Goal: Task Accomplishment & Management: Use online tool/utility

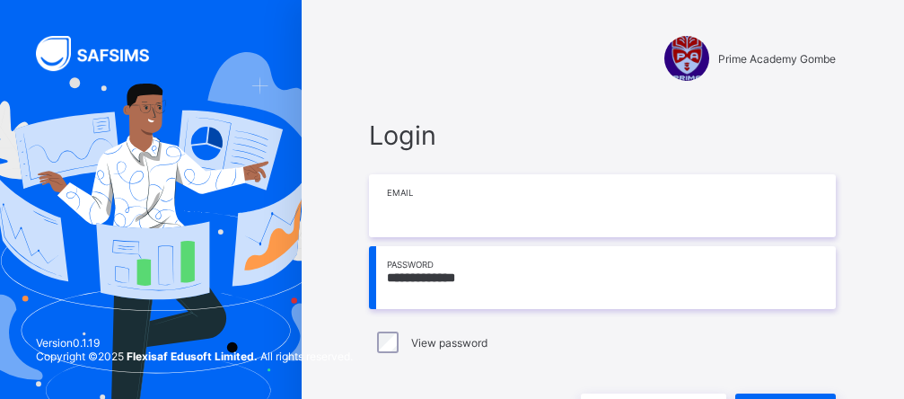
click at [445, 223] on input "email" at bounding box center [602, 205] width 467 height 63
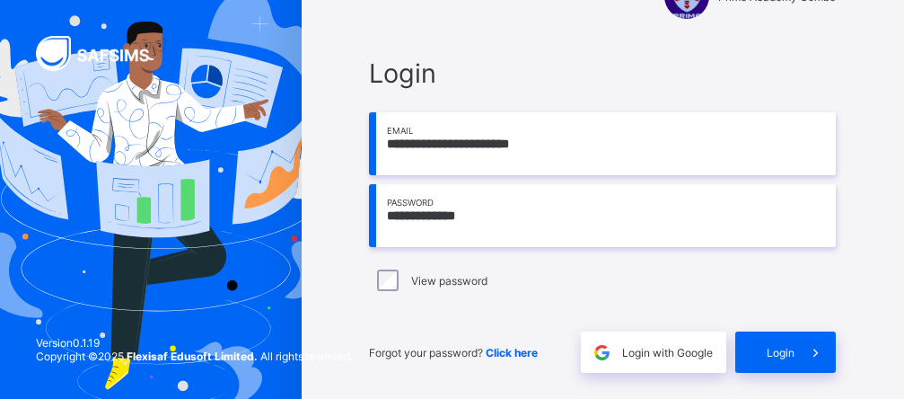
scroll to position [63, 0]
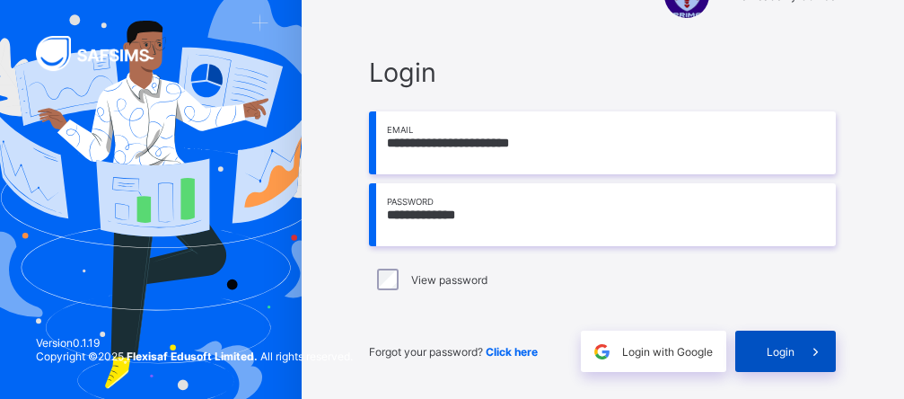
type input "**********"
click at [810, 349] on span at bounding box center [815, 351] width 41 height 41
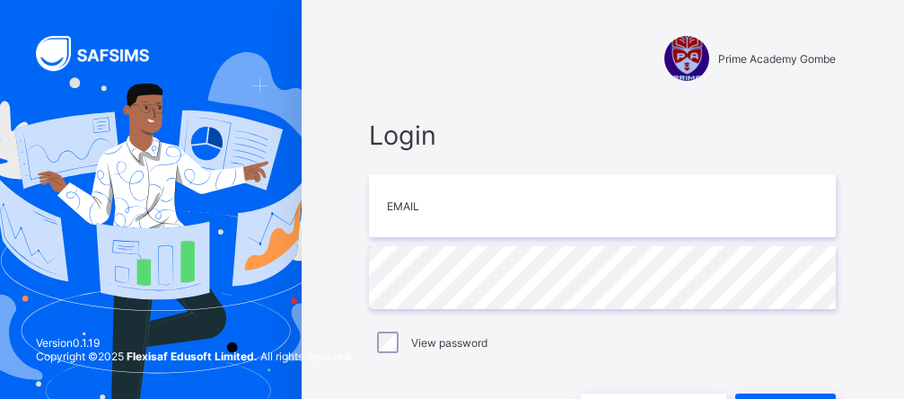
click at [403, 240] on div "Login Email Password View password Forgot your password? Click here Login with …" at bounding box center [602, 276] width 467 height 315
click at [403, 239] on div "Login Email Password View password Forgot your password? Click here Login with …" at bounding box center [602, 276] width 467 height 315
click at [440, 95] on div "Prime Academy Gombe Login Email Password View password Forgot your password? Cl…" at bounding box center [602, 260] width 539 height 520
click at [442, 102] on div "Login Email Password View password Forgot your password? Click here Login with …" at bounding box center [602, 276] width 503 height 351
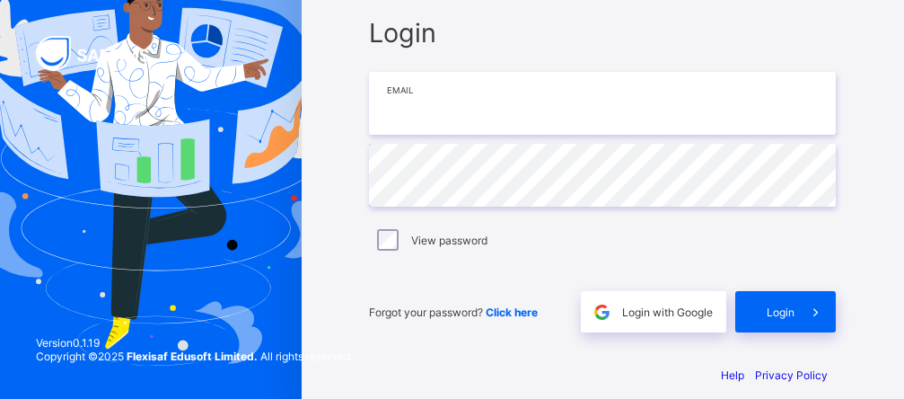
click at [435, 94] on input "email" at bounding box center [602, 103] width 467 height 63
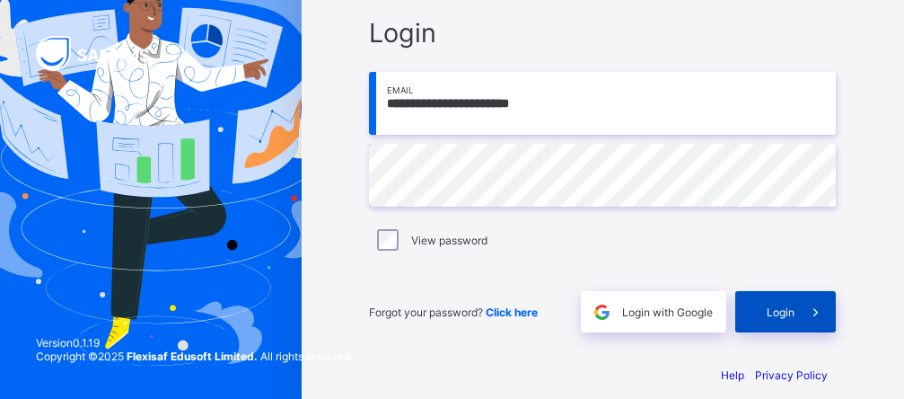
type input "**********"
click at [759, 312] on div "Login" at bounding box center [786, 311] width 101 height 41
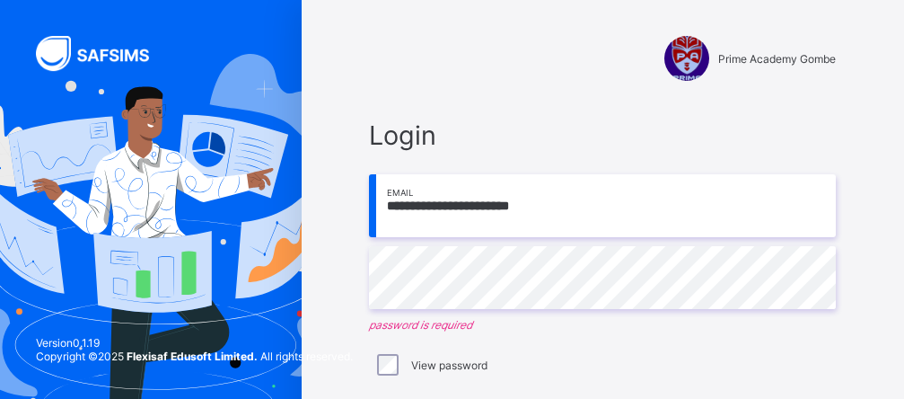
type input "**********"
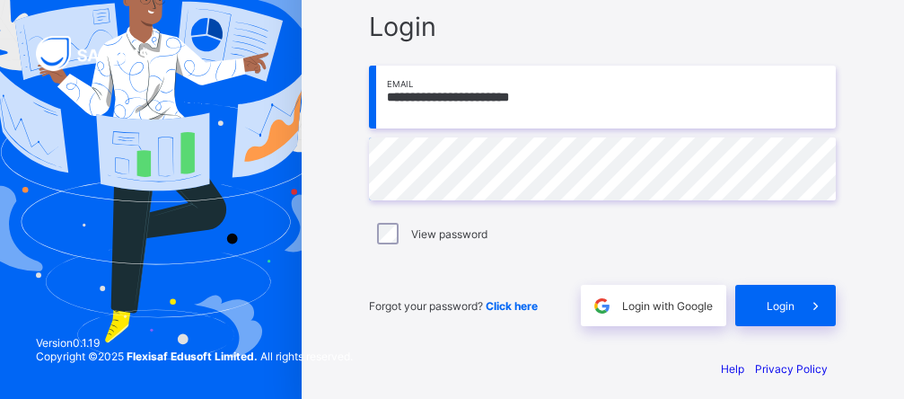
scroll to position [110, 0]
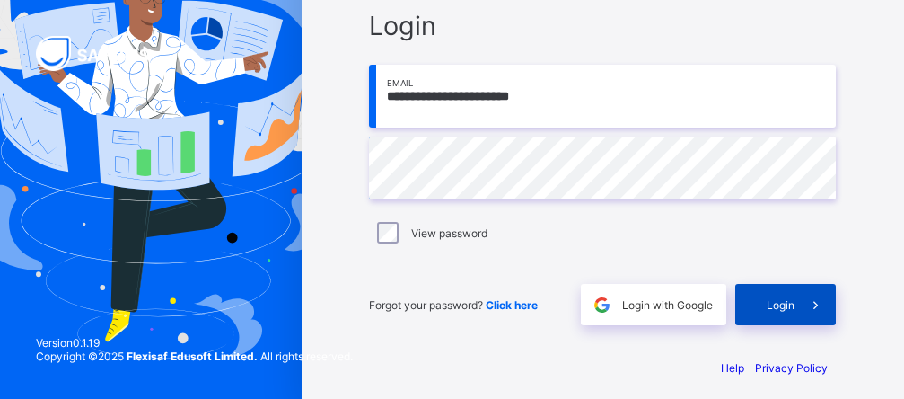
click at [795, 309] on span "Login" at bounding box center [781, 304] width 28 height 13
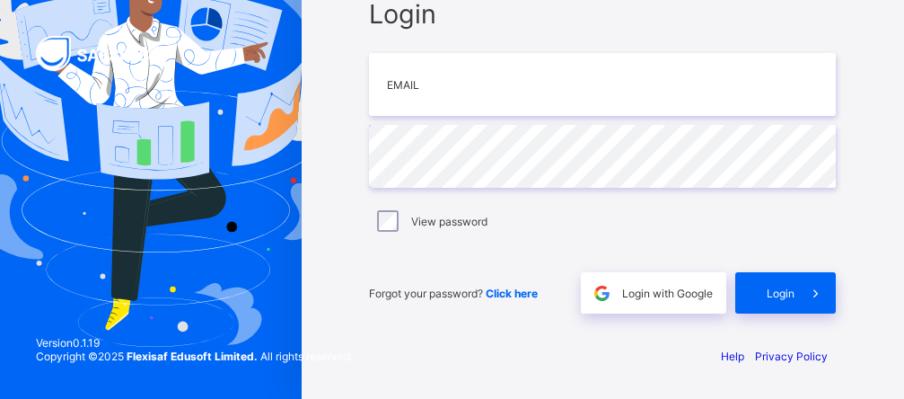
scroll to position [119, 0]
click at [533, 298] on span "Click here" at bounding box center [512, 293] width 52 height 13
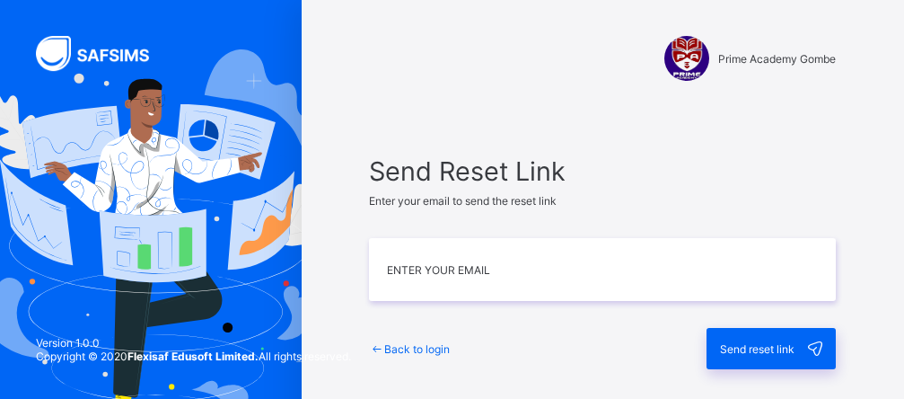
type input "**********"
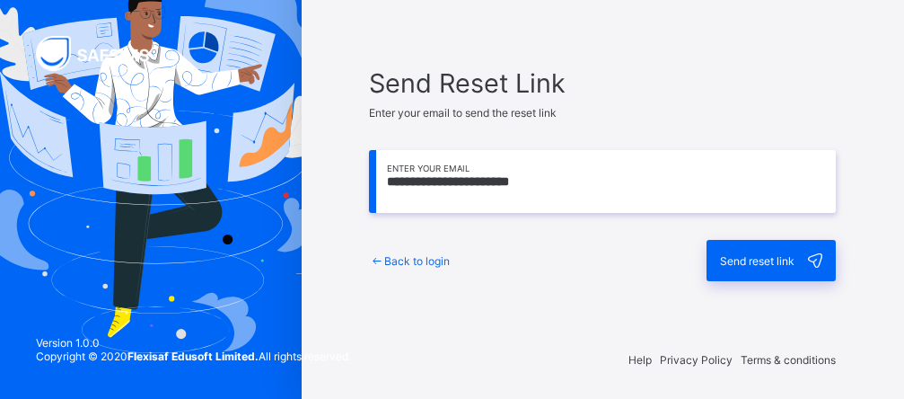
scroll to position [92, 0]
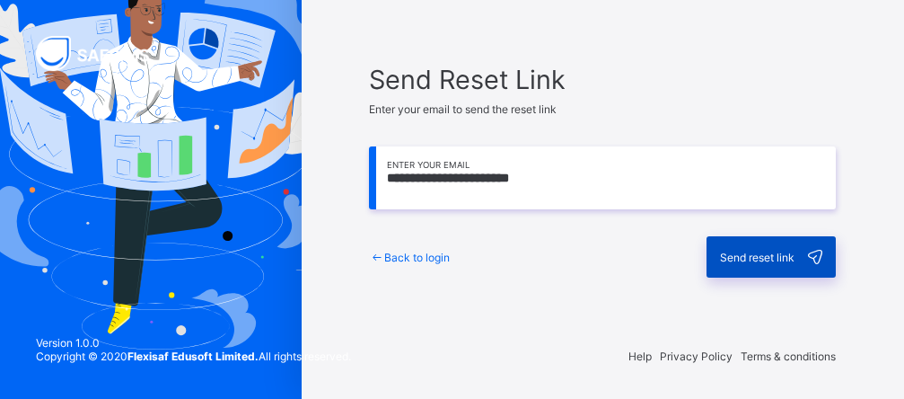
click at [778, 251] on span "Send reset link" at bounding box center [757, 257] width 75 height 13
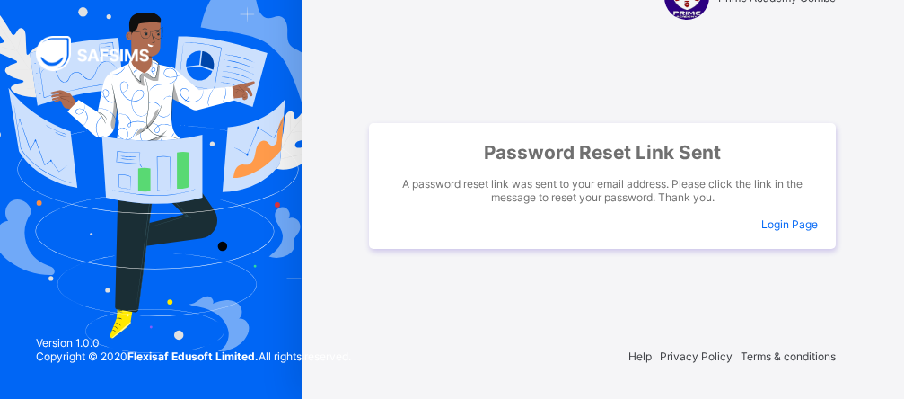
scroll to position [61, 0]
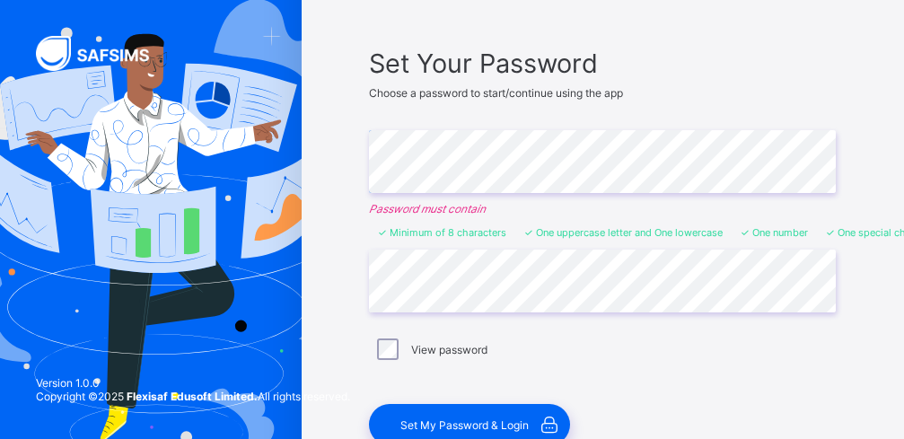
scroll to position [110, 0]
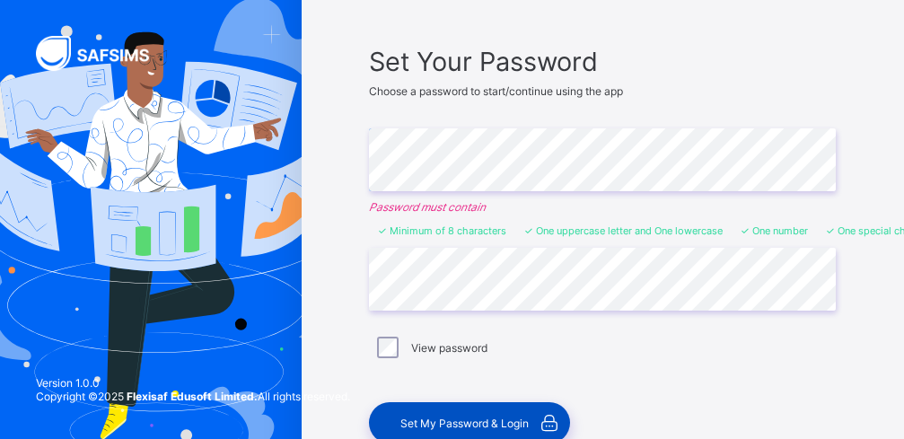
click at [456, 419] on span "Set My Password & Login" at bounding box center [465, 423] width 128 height 13
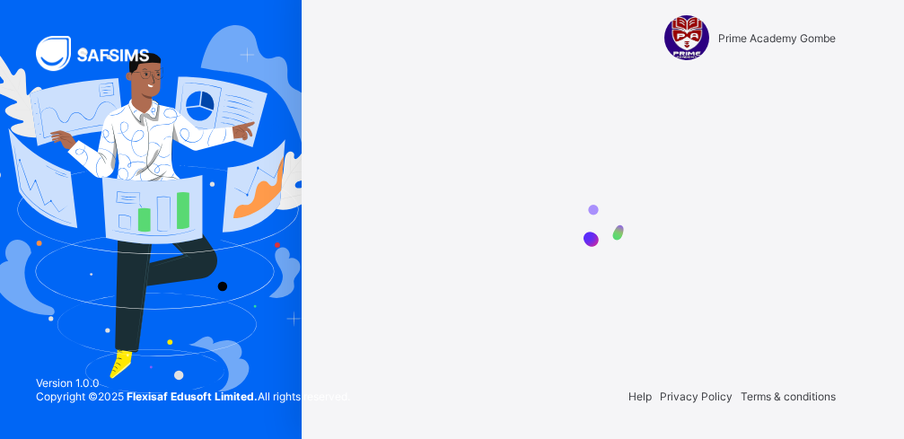
scroll to position [21, 0]
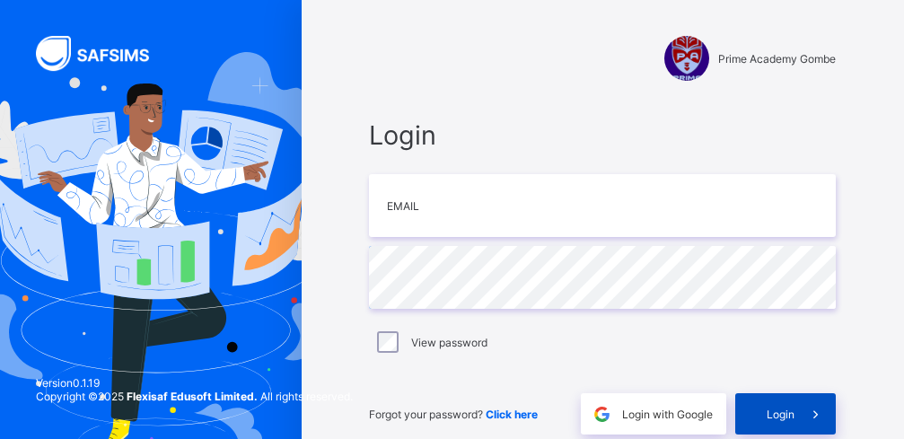
click at [798, 404] on div "Login" at bounding box center [786, 413] width 101 height 41
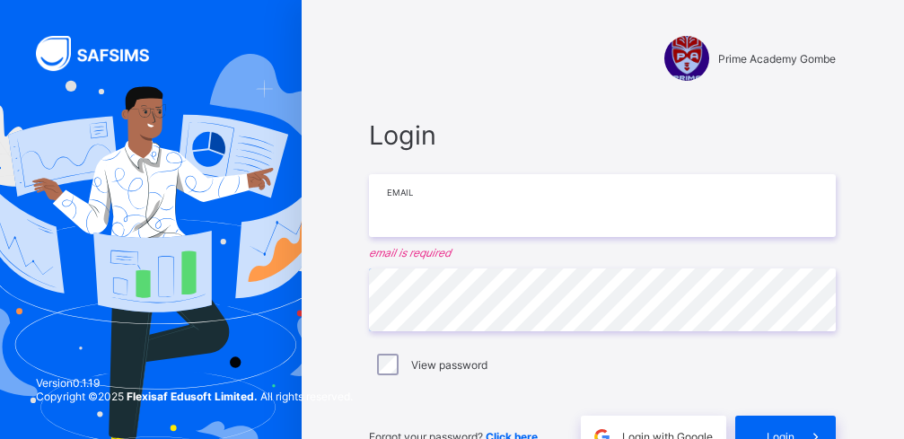
click at [501, 211] on input "email" at bounding box center [602, 205] width 467 height 63
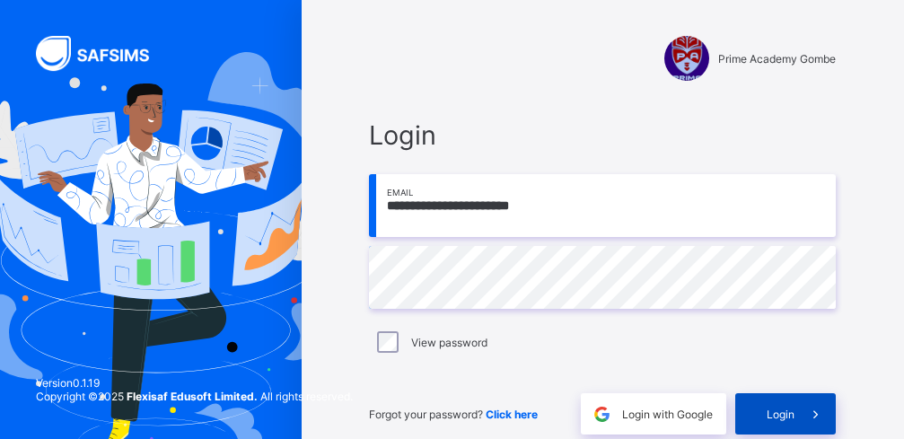
type input "**********"
click at [761, 401] on div "Login" at bounding box center [786, 413] width 101 height 41
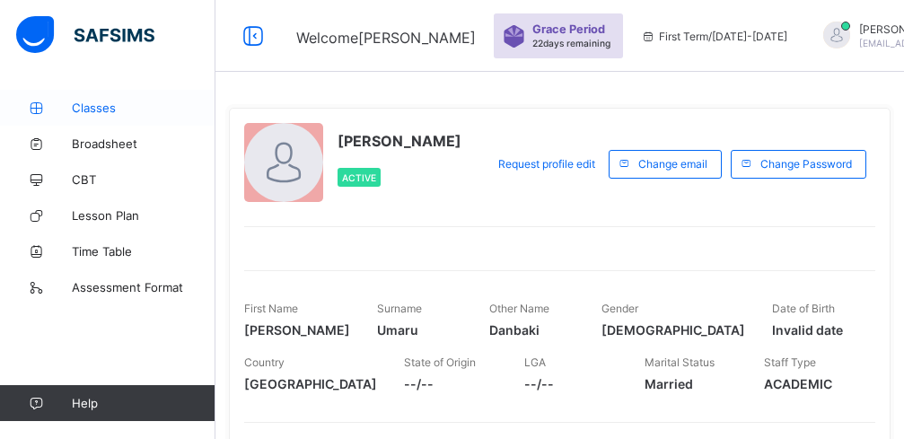
click at [101, 114] on span "Classes" at bounding box center [144, 108] width 144 height 14
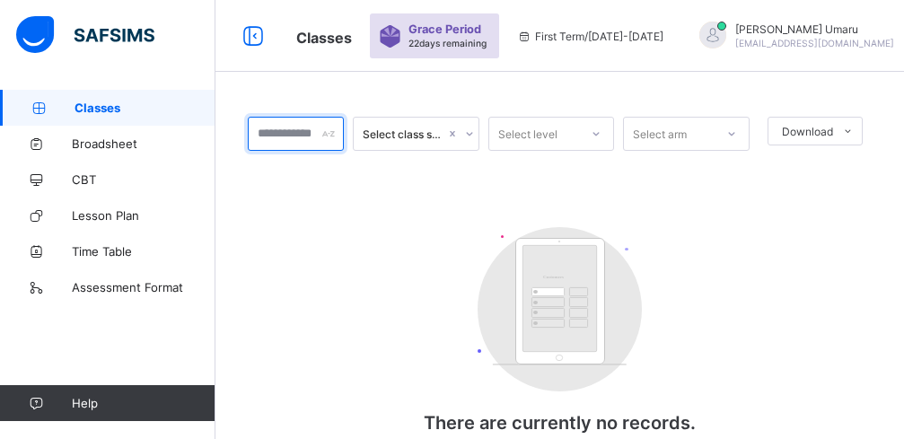
click at [296, 140] on input "text" at bounding box center [296, 134] width 96 height 34
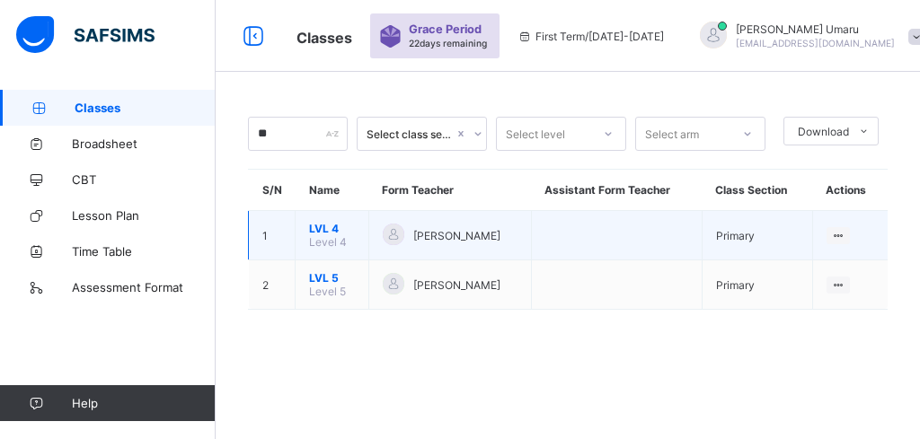
click at [418, 225] on div "[PERSON_NAME]" at bounding box center [450, 236] width 135 height 24
click at [517, 228] on div "[PERSON_NAME]" at bounding box center [450, 236] width 135 height 24
click at [322, 236] on span "Level 4" at bounding box center [328, 241] width 38 height 13
click at [499, 237] on span "[PERSON_NAME]" at bounding box center [456, 235] width 87 height 13
click at [391, 234] on div at bounding box center [394, 235] width 22 height 22
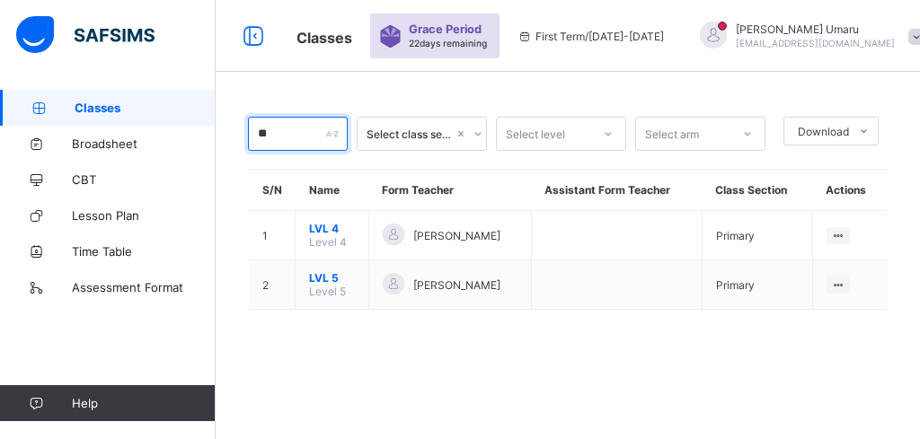
click at [269, 132] on input "**" at bounding box center [298, 134] width 100 height 34
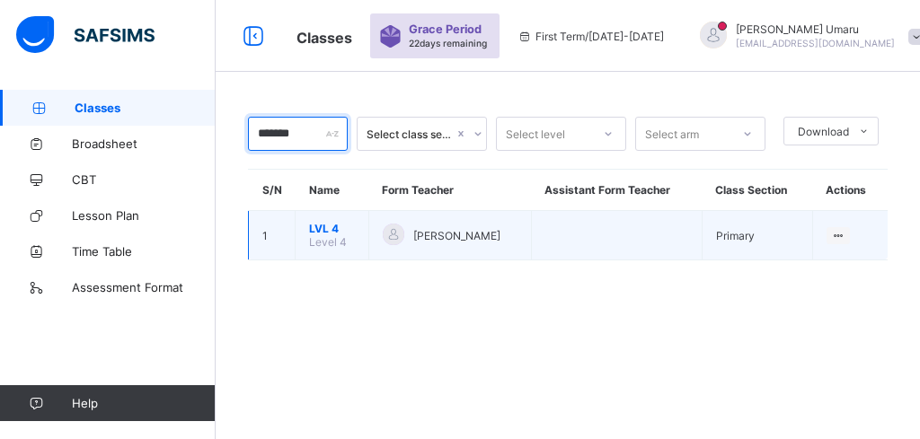
type input "*******"
click at [332, 235] on span "Level 4" at bounding box center [328, 241] width 38 height 13
click at [567, 224] on td at bounding box center [616, 235] width 171 height 49
click at [658, 226] on td at bounding box center [616, 235] width 171 height 49
click at [658, 230] on td at bounding box center [616, 235] width 171 height 49
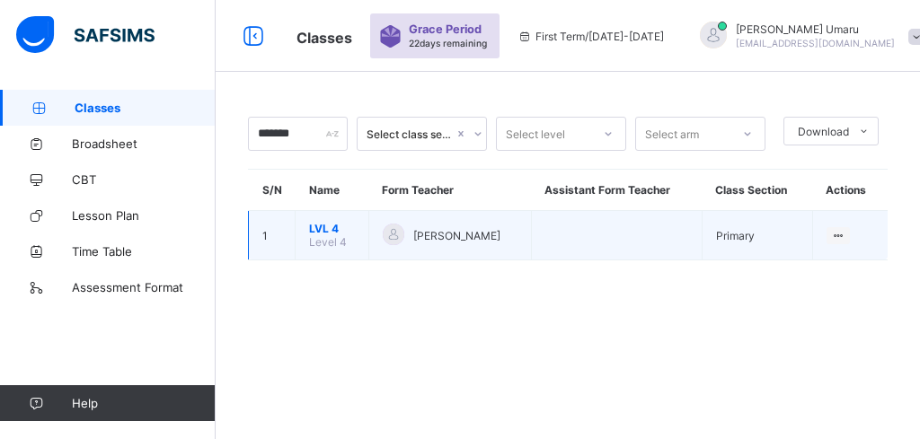
click at [455, 235] on span "[PERSON_NAME]" at bounding box center [456, 235] width 87 height 13
click at [387, 234] on div at bounding box center [394, 235] width 22 height 22
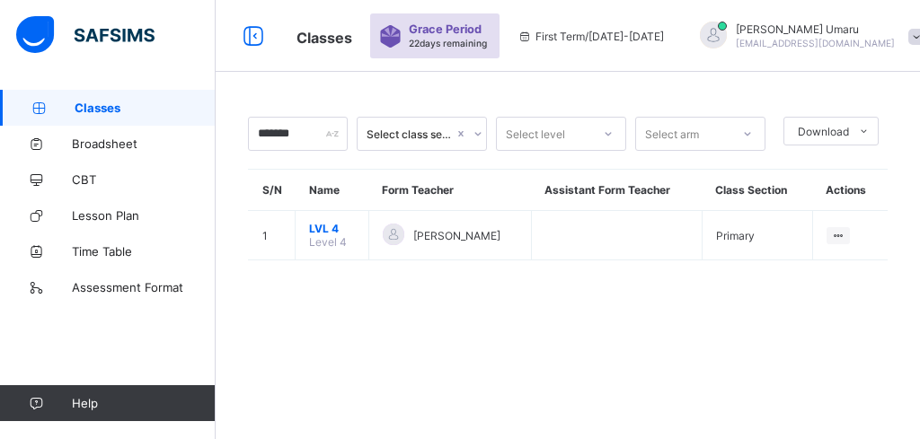
click at [419, 140] on div "Select class section" at bounding box center [409, 134] width 87 height 13
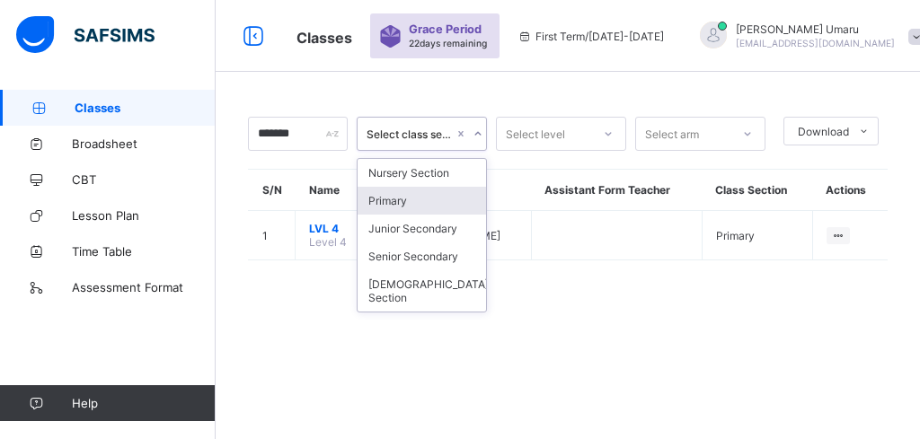
click at [412, 196] on div "Primary" at bounding box center [421, 201] width 128 height 28
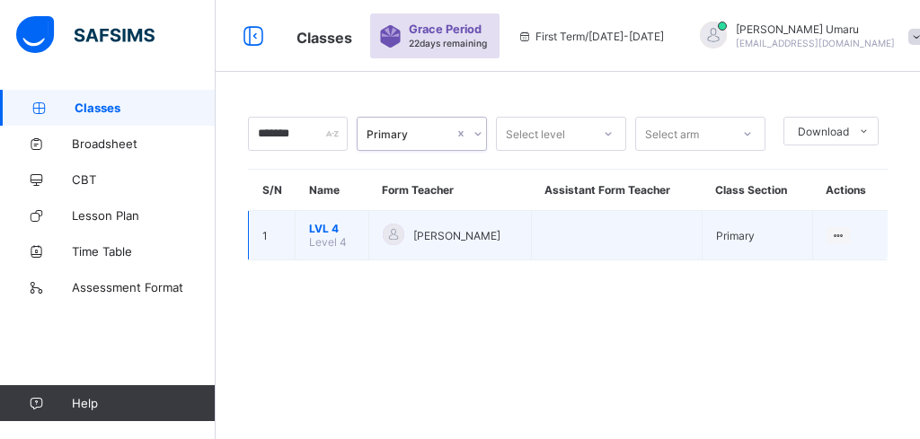
click at [440, 237] on span "[PERSON_NAME]" at bounding box center [456, 235] width 87 height 13
click at [531, 239] on td "[PERSON_NAME]" at bounding box center [449, 235] width 163 height 49
click at [496, 235] on span "[PERSON_NAME]" at bounding box center [456, 235] width 87 height 13
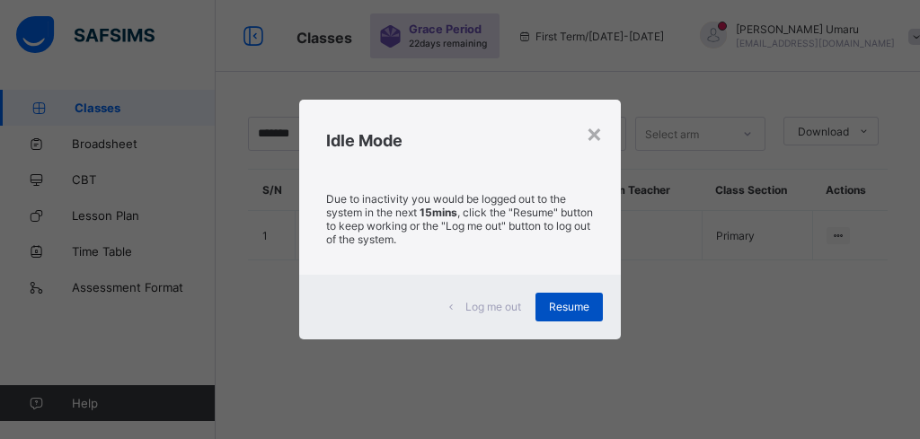
click at [577, 307] on span "Resume" at bounding box center [569, 306] width 40 height 13
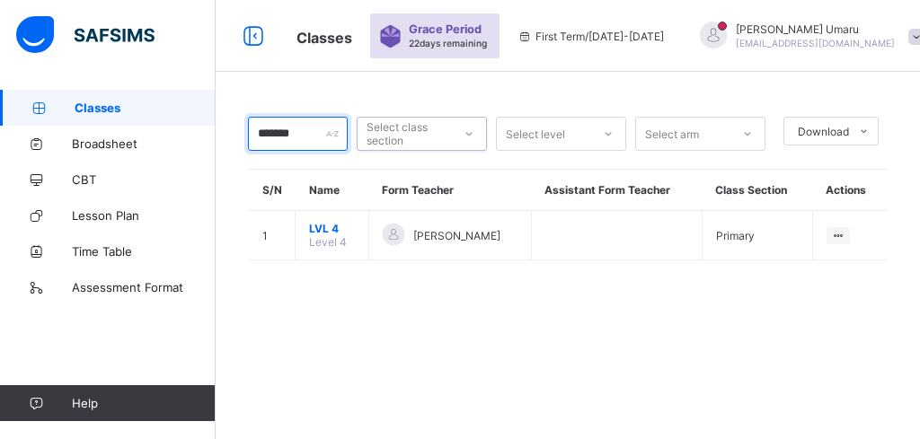
click at [324, 133] on input "*******" at bounding box center [298, 134] width 100 height 34
click at [732, 137] on div at bounding box center [747, 133] width 31 height 29
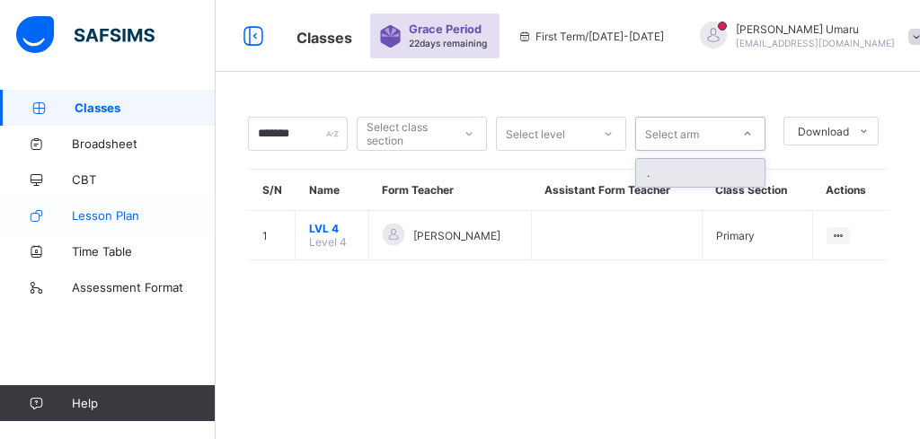
click at [146, 220] on span "Lesson Plan" at bounding box center [144, 215] width 144 height 14
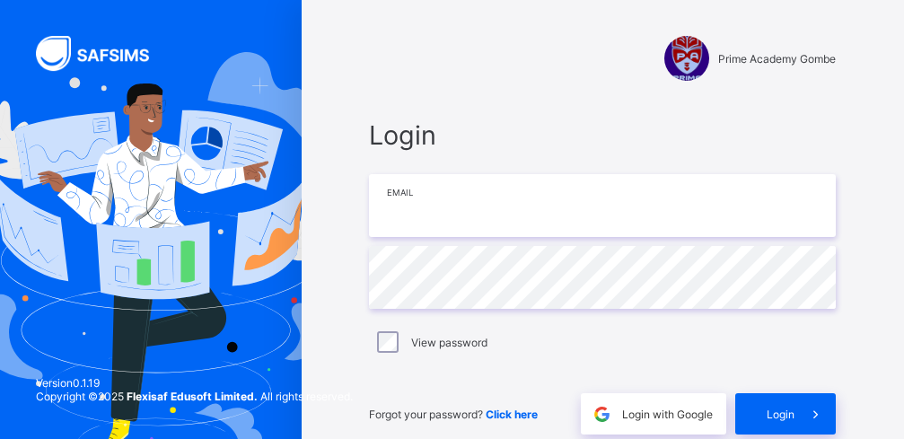
type input "**********"
